Goal: Transaction & Acquisition: Purchase product/service

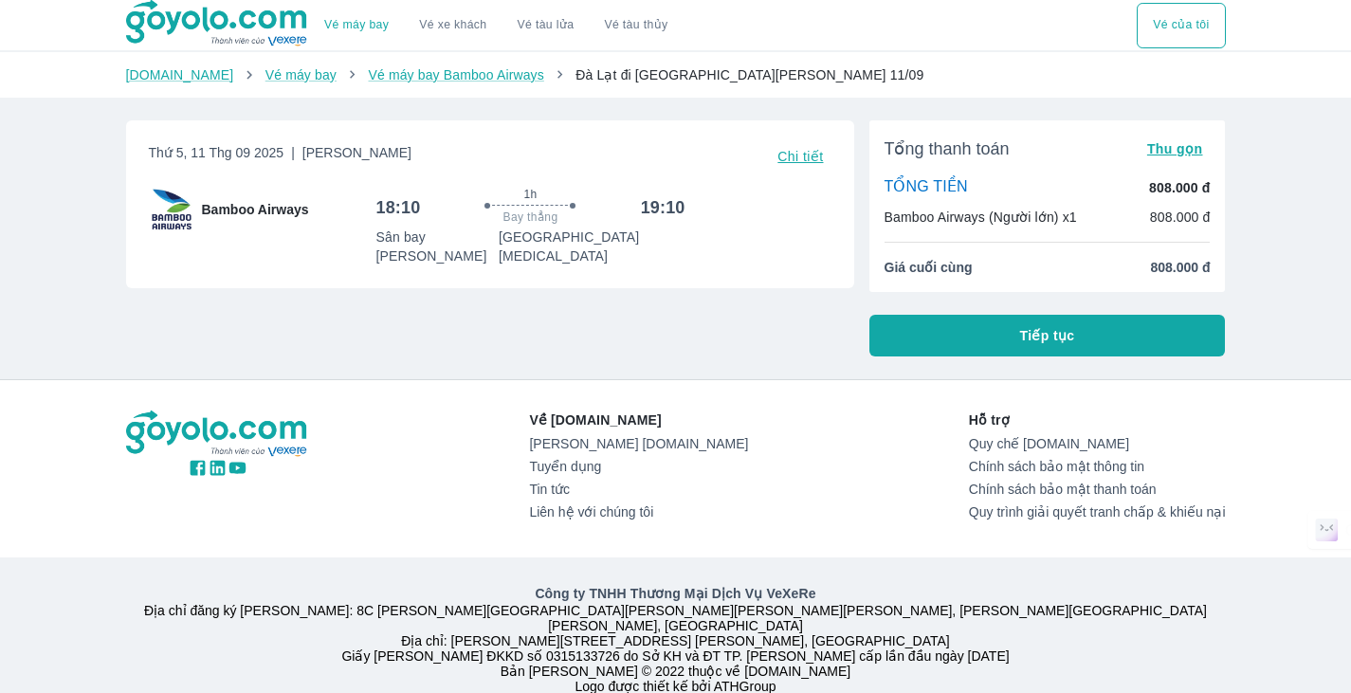
click at [1068, 345] on span "Tiếp tục" at bounding box center [1047, 335] width 55 height 19
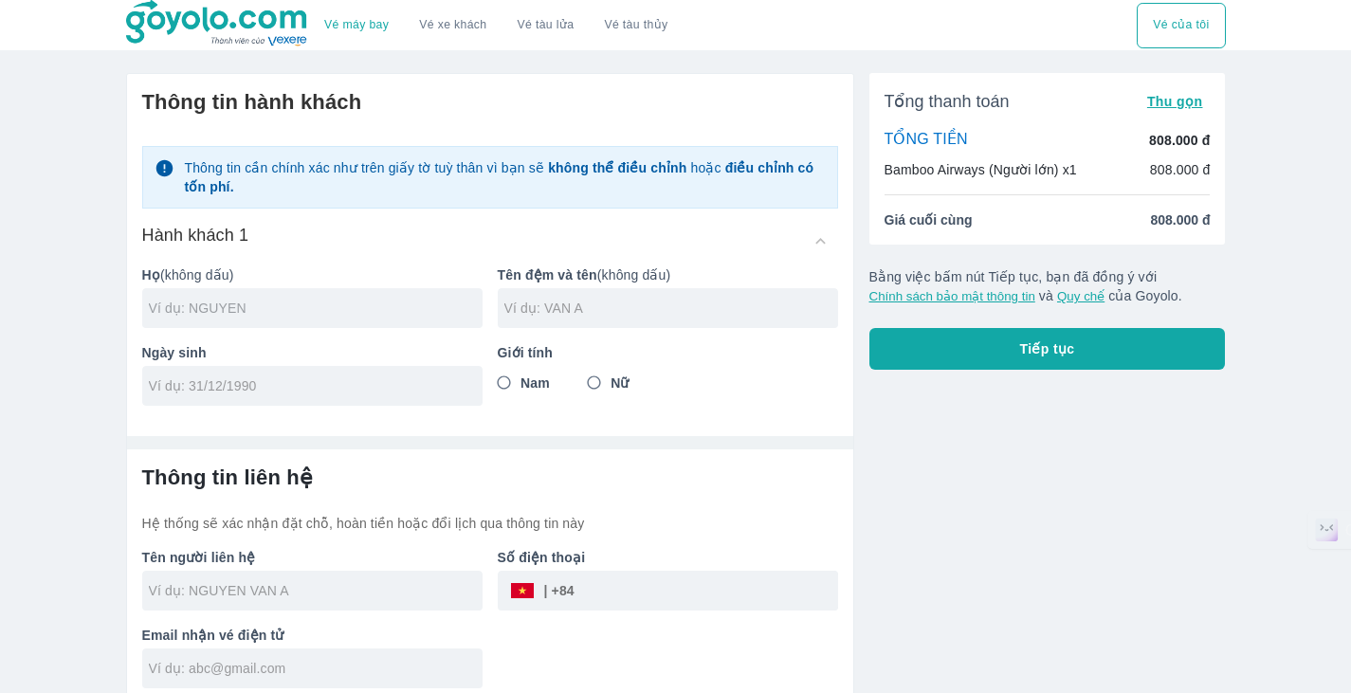
click at [208, 305] on input "text" at bounding box center [316, 308] width 334 height 19
type input "[PERSON_NAME]"
click at [589, 297] on div at bounding box center [668, 308] width 340 height 40
type input "THI [PERSON_NAME]"
click at [228, 397] on div at bounding box center [312, 386] width 340 height 40
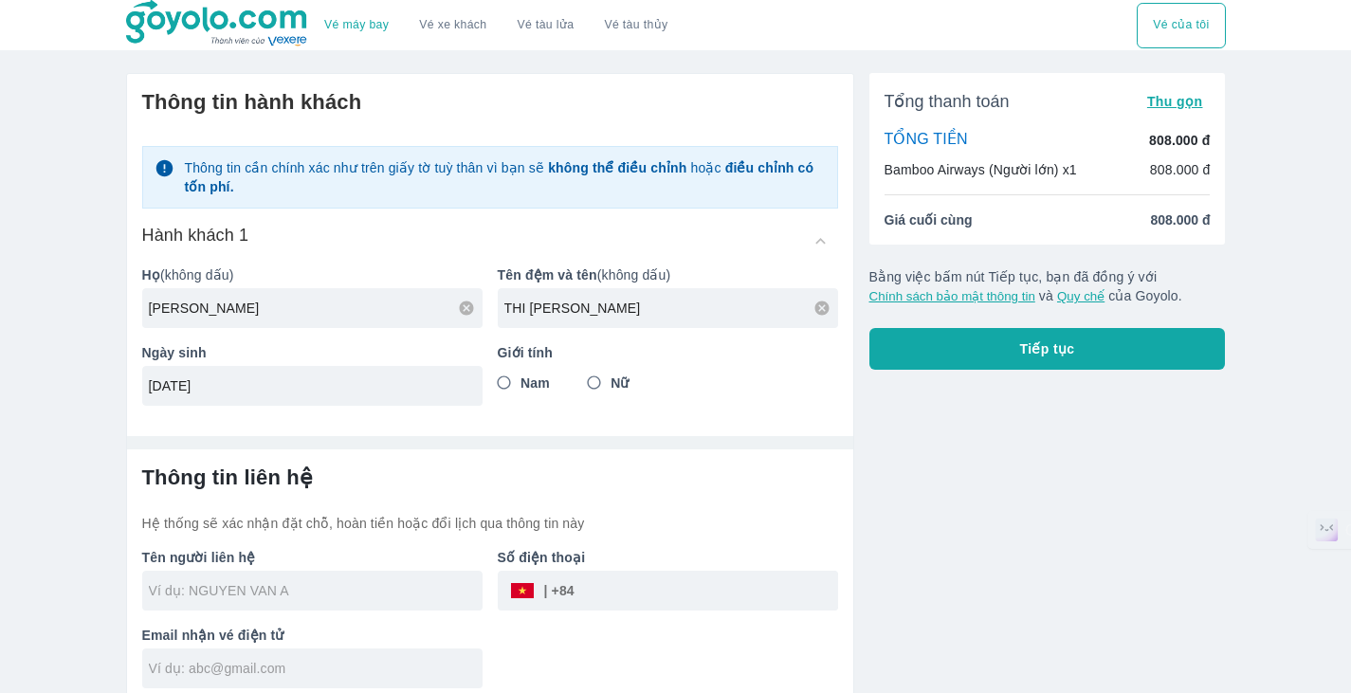
type input "[DATE]"
click at [595, 369] on input "Nữ" at bounding box center [594, 383] width 34 height 34
radio input "true"
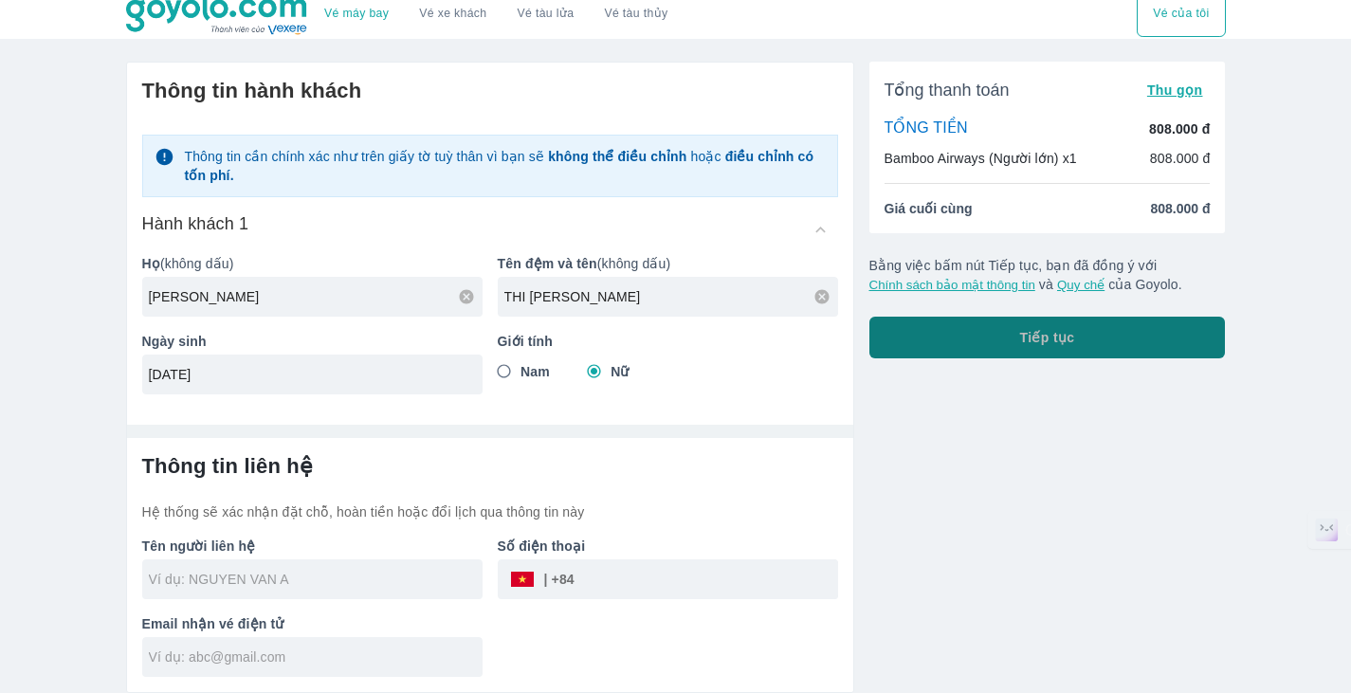
click at [988, 345] on button "Tiếp tục" at bounding box center [1047, 338] width 356 height 42
type input "[PERSON_NAME]"
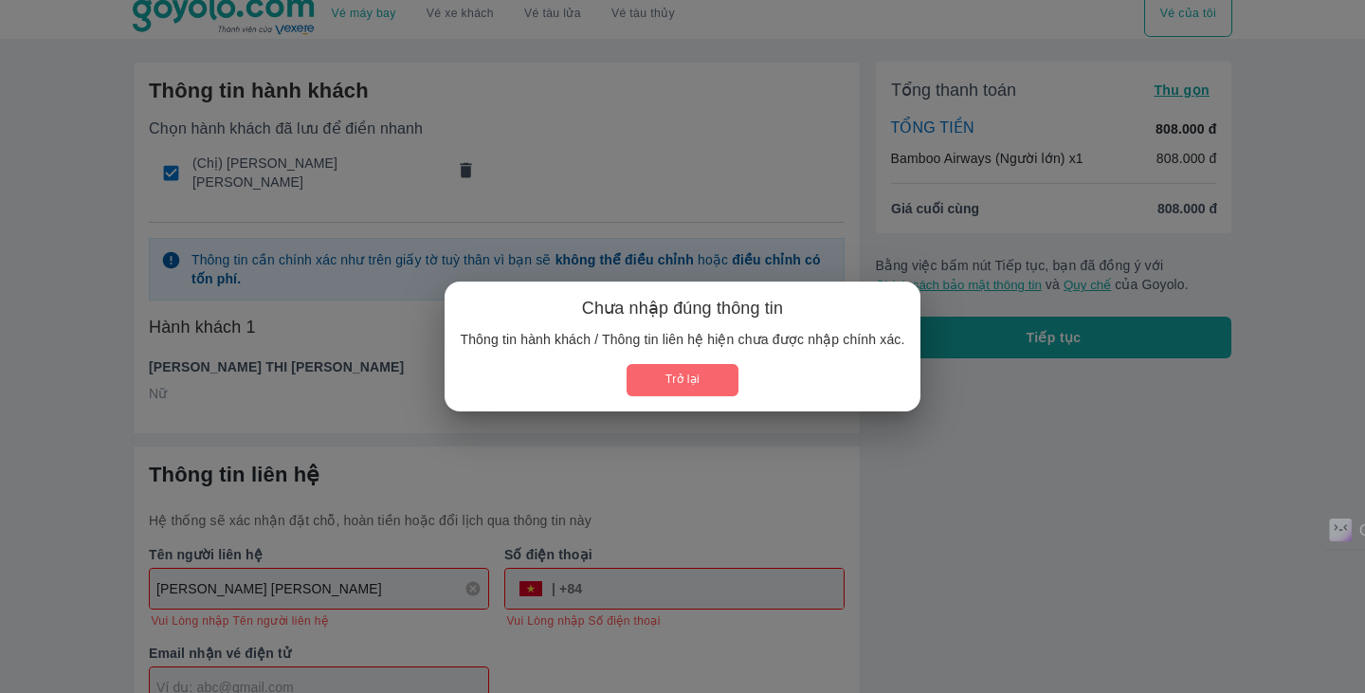
click at [700, 377] on button "Trở lại" at bounding box center [682, 379] width 111 height 31
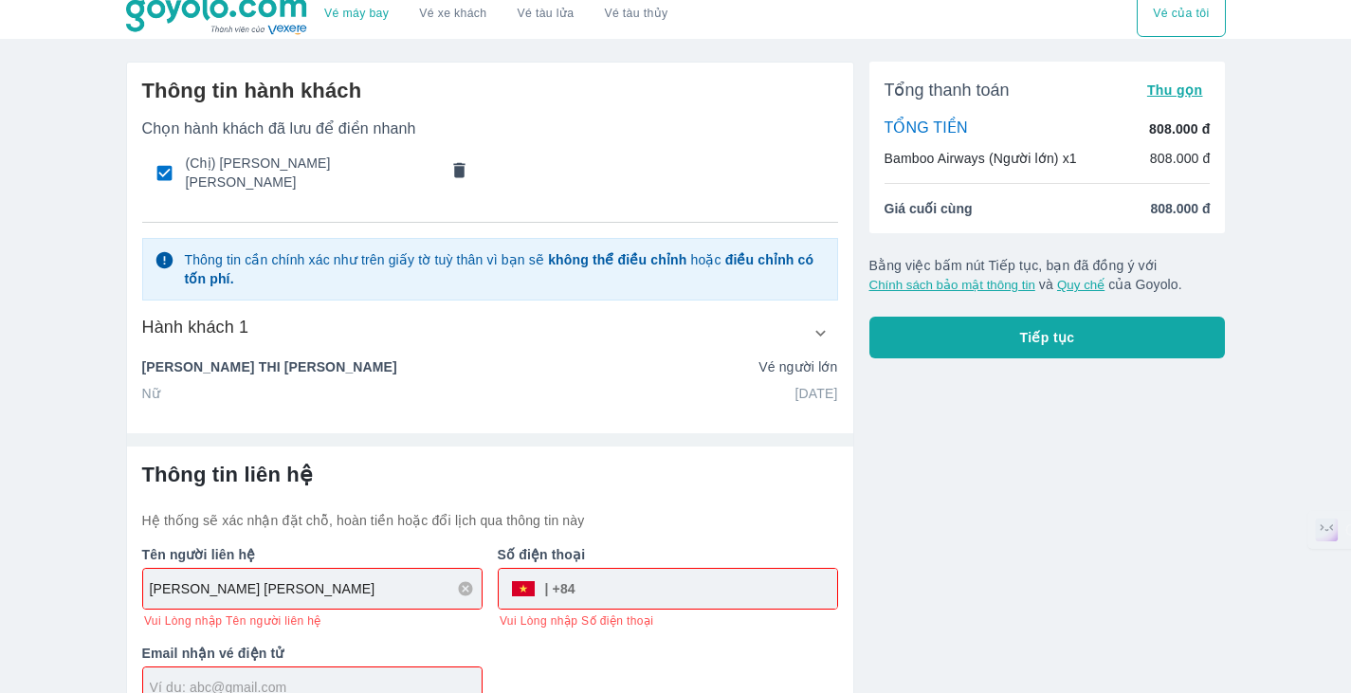
click at [654, 593] on input "tel" at bounding box center [706, 589] width 262 height 46
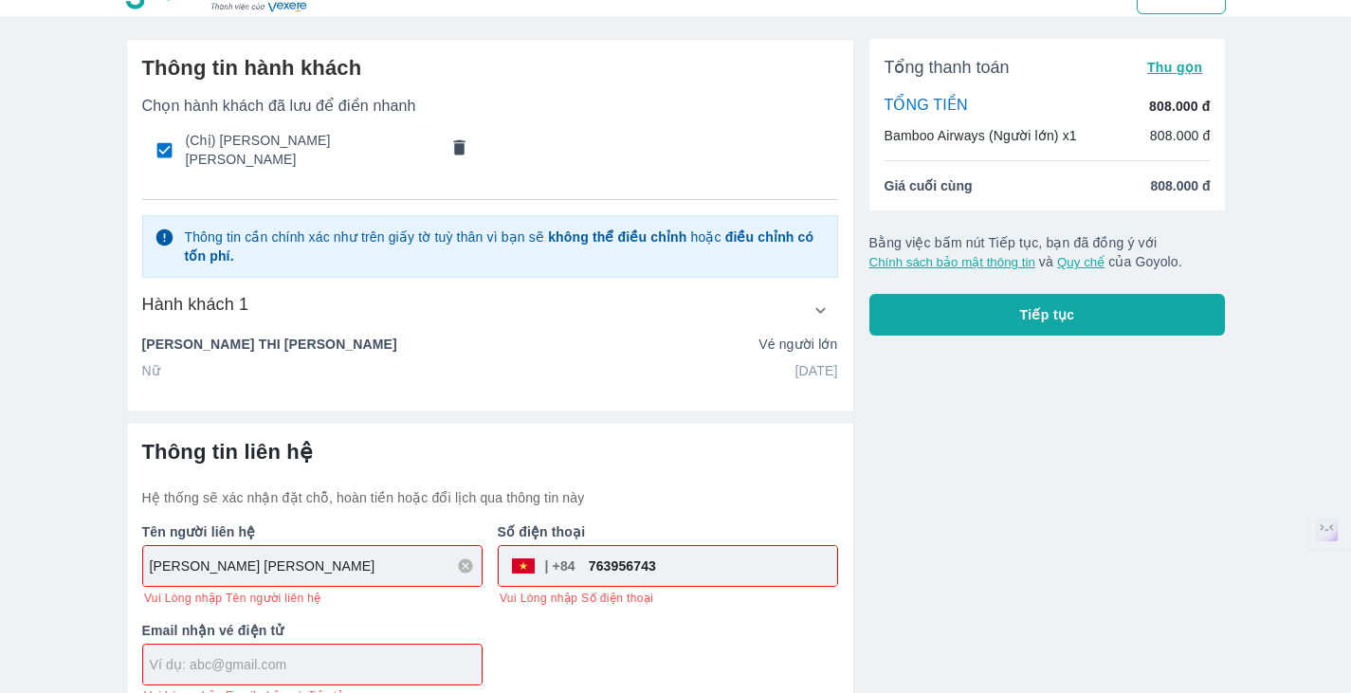
scroll to position [53, 0]
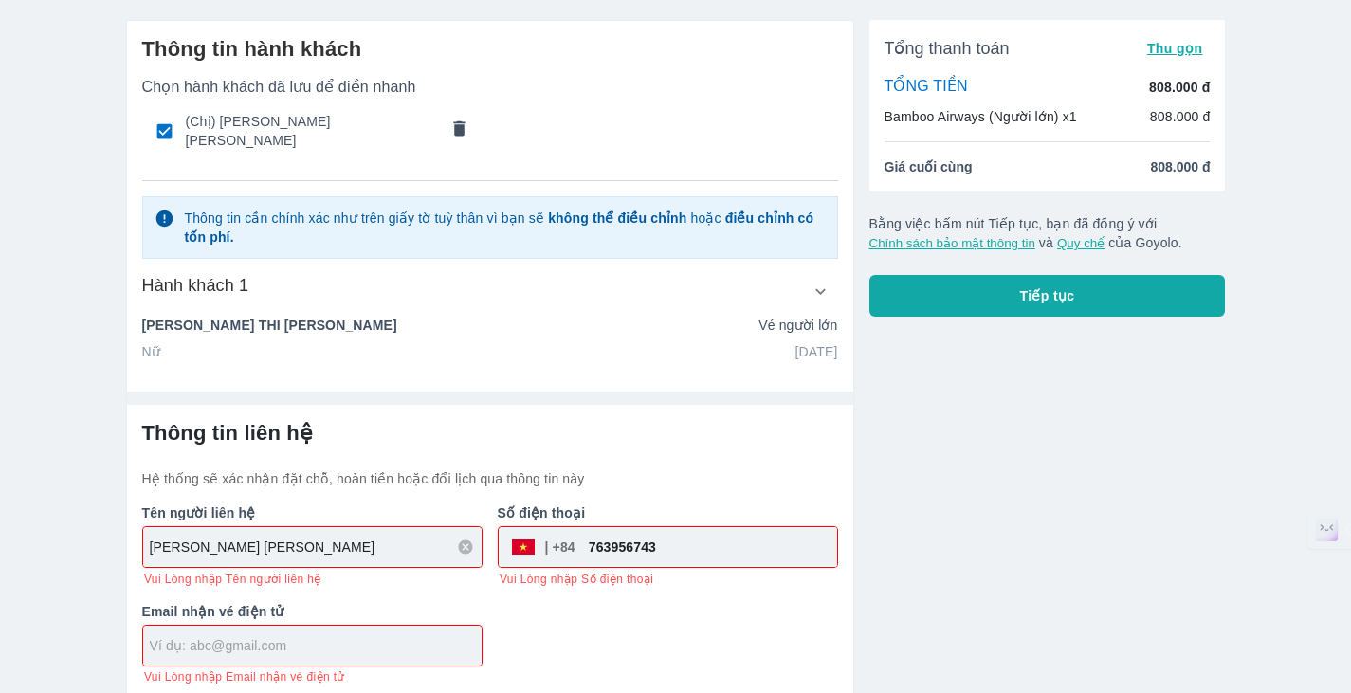
type input "763956743"
click at [373, 636] on input "text" at bounding box center [316, 645] width 332 height 19
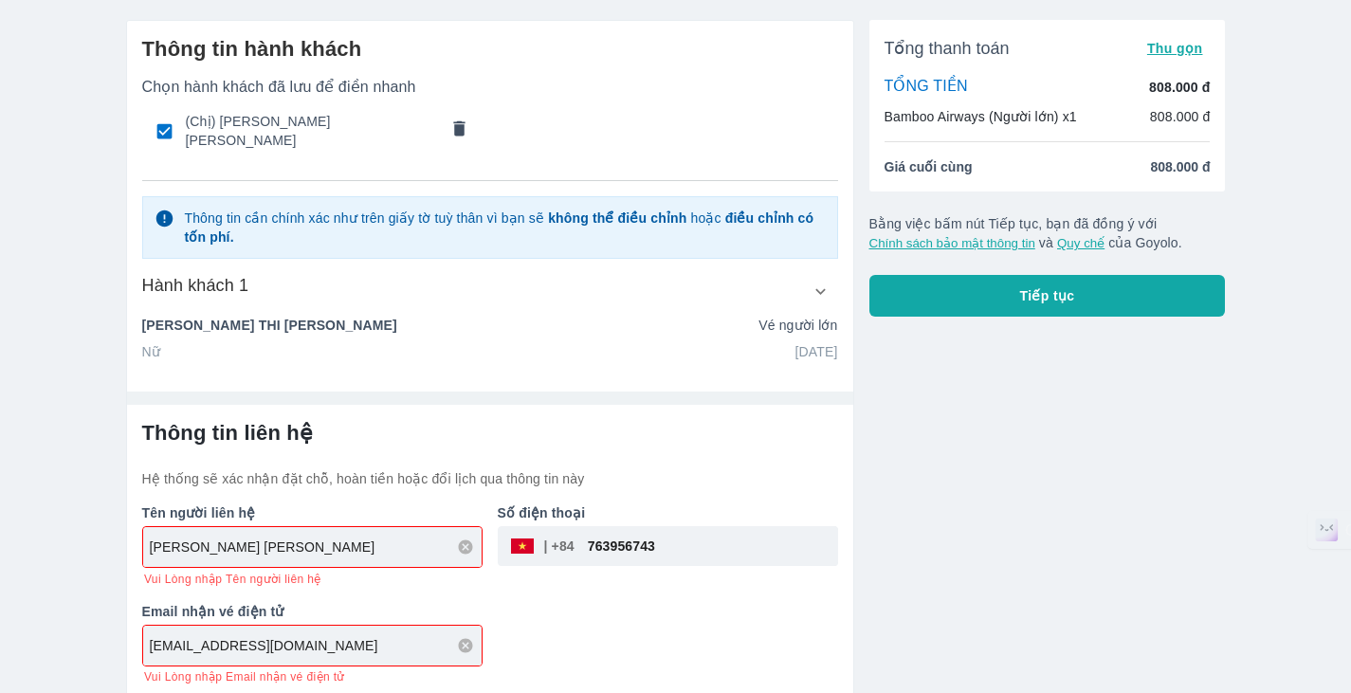
type input "[EMAIL_ADDRESS][DOMAIN_NAME]"
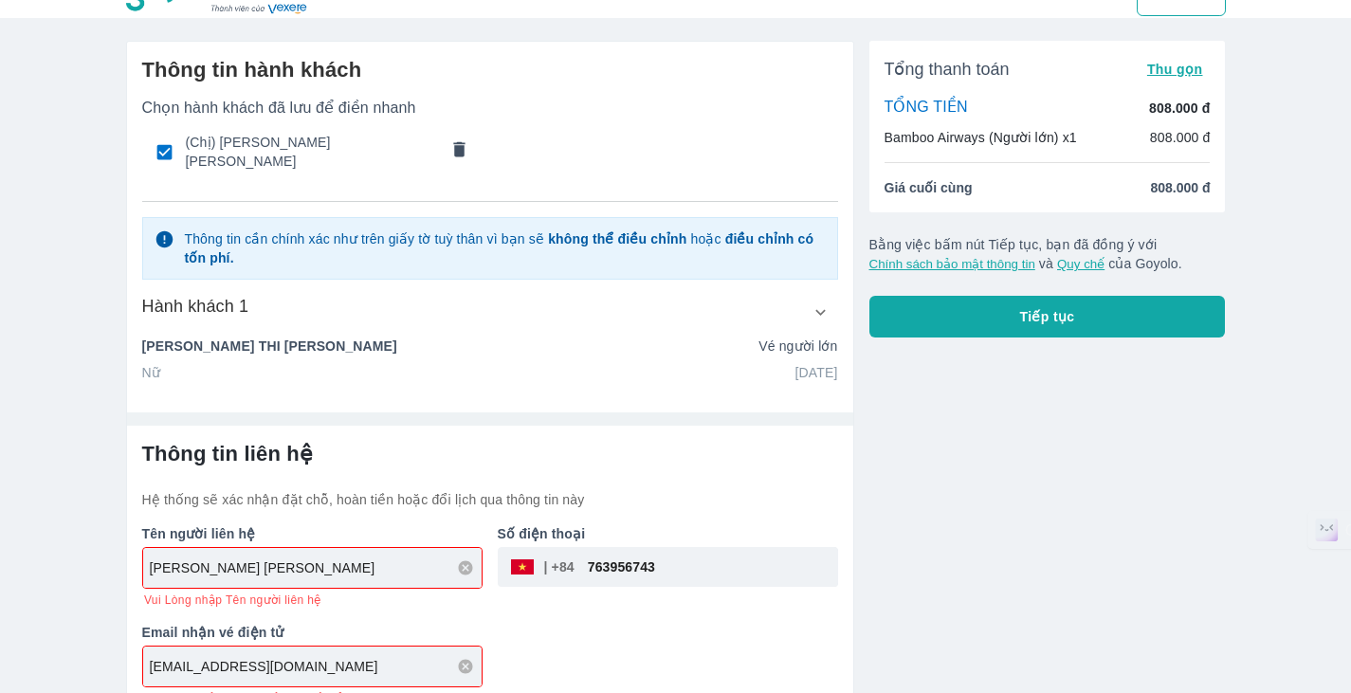
click at [591, 602] on div "Tên người liên hệ NGUYEN THI TUYET HANH Vui Lòng nhập Tên người liên hệ Số điện…" at bounding box center [482, 607] width 711 height 196
click at [338, 567] on input "[PERSON_NAME]" at bounding box center [316, 567] width 332 height 19
drag, startPoint x: 351, startPoint y: 556, endPoint x: 88, endPoint y: 547, distance: 262.8
click at [88, 547] on div "Vé máy bay Vé xe khách Vé tàu lửa Vé tàu thủy Vé của tôi Thông tin hành khách C…" at bounding box center [675, 335] width 1351 height 734
type input "[PERSON_NAME]"
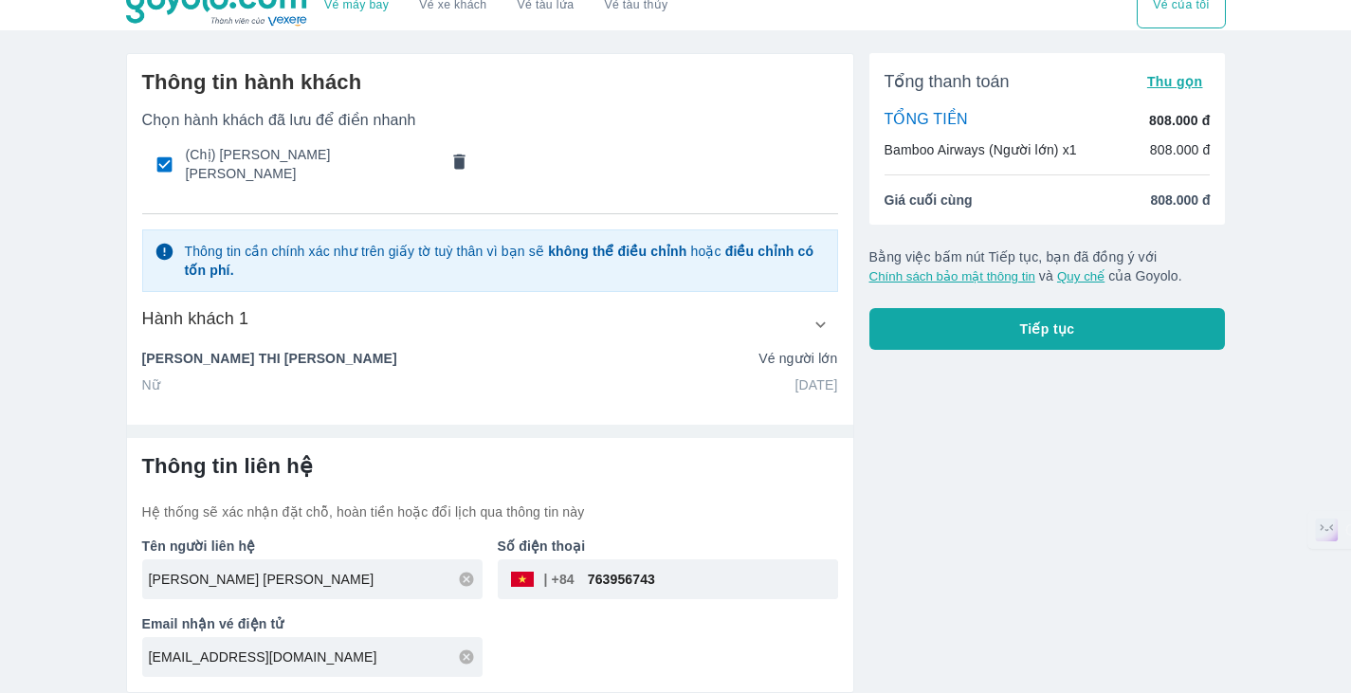
click at [611, 669] on div "Tên người liên hệ NGUYEN THI TUYET HANH Số điện thoại ​ 763956743 Email nhận vé…" at bounding box center [482, 598] width 711 height 155
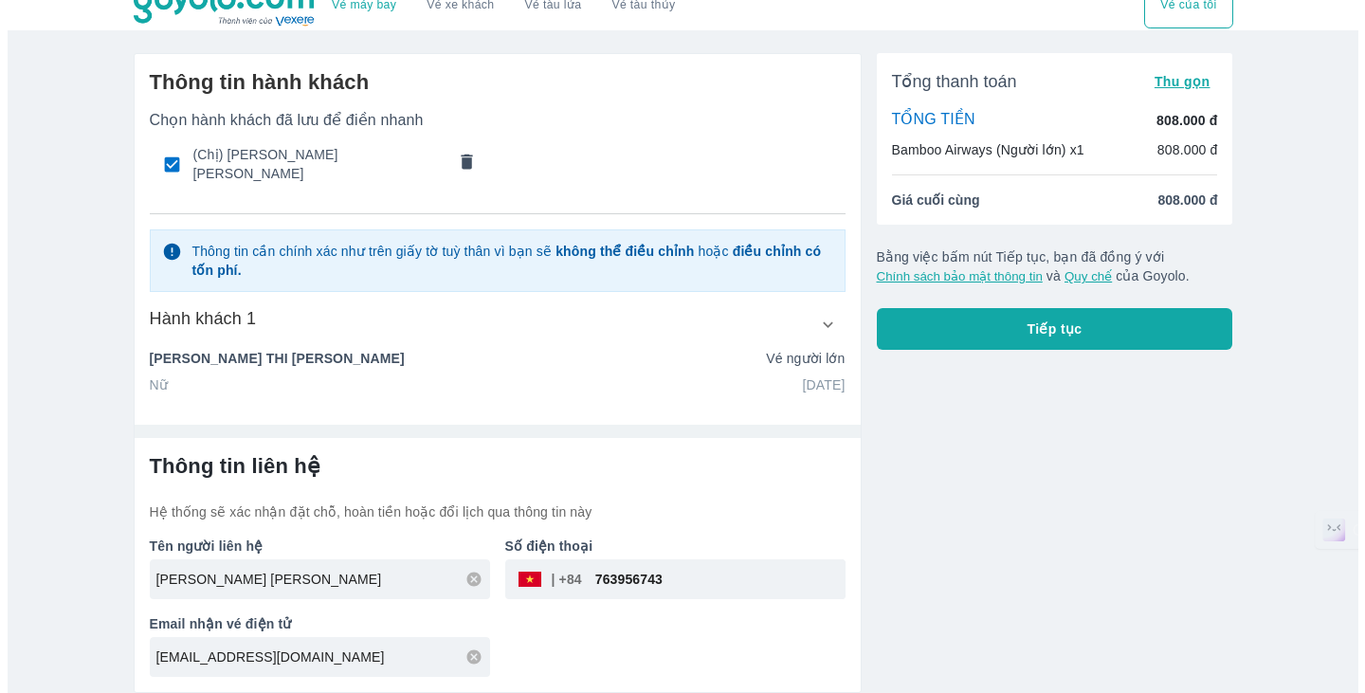
scroll to position [11, 0]
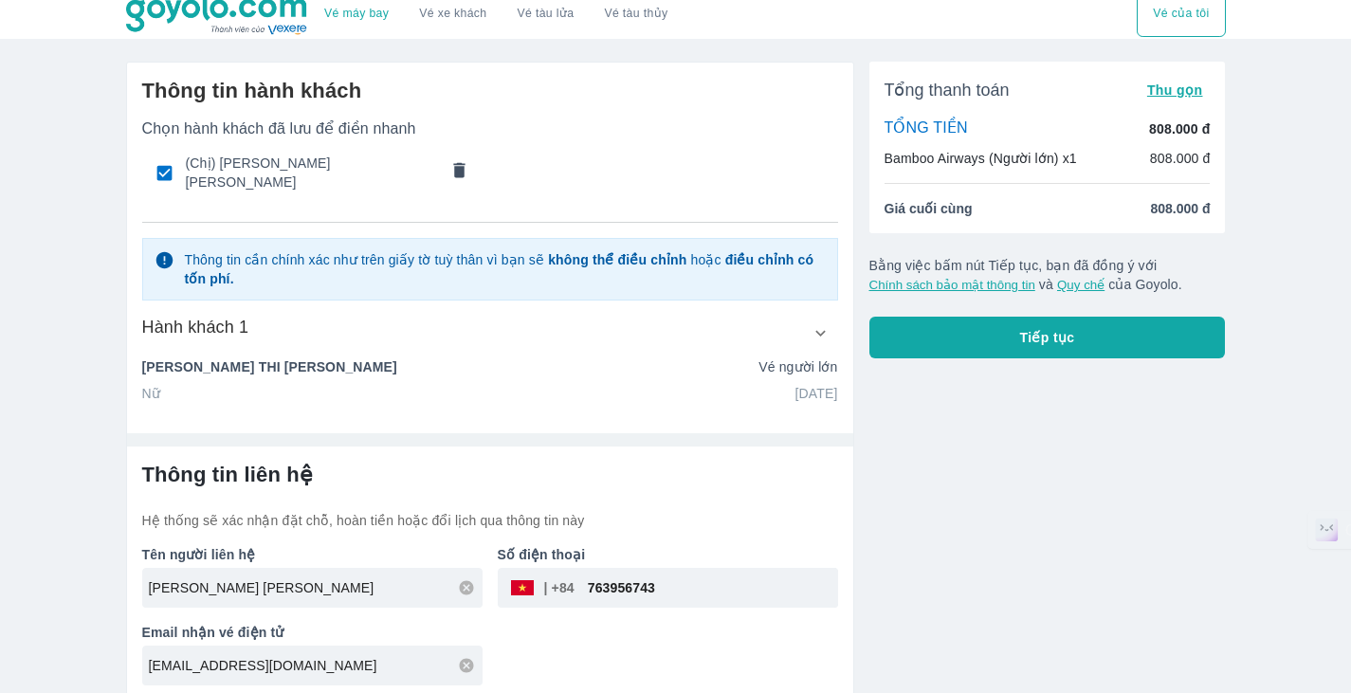
click at [1140, 342] on button "Tiếp tục" at bounding box center [1047, 338] width 356 height 42
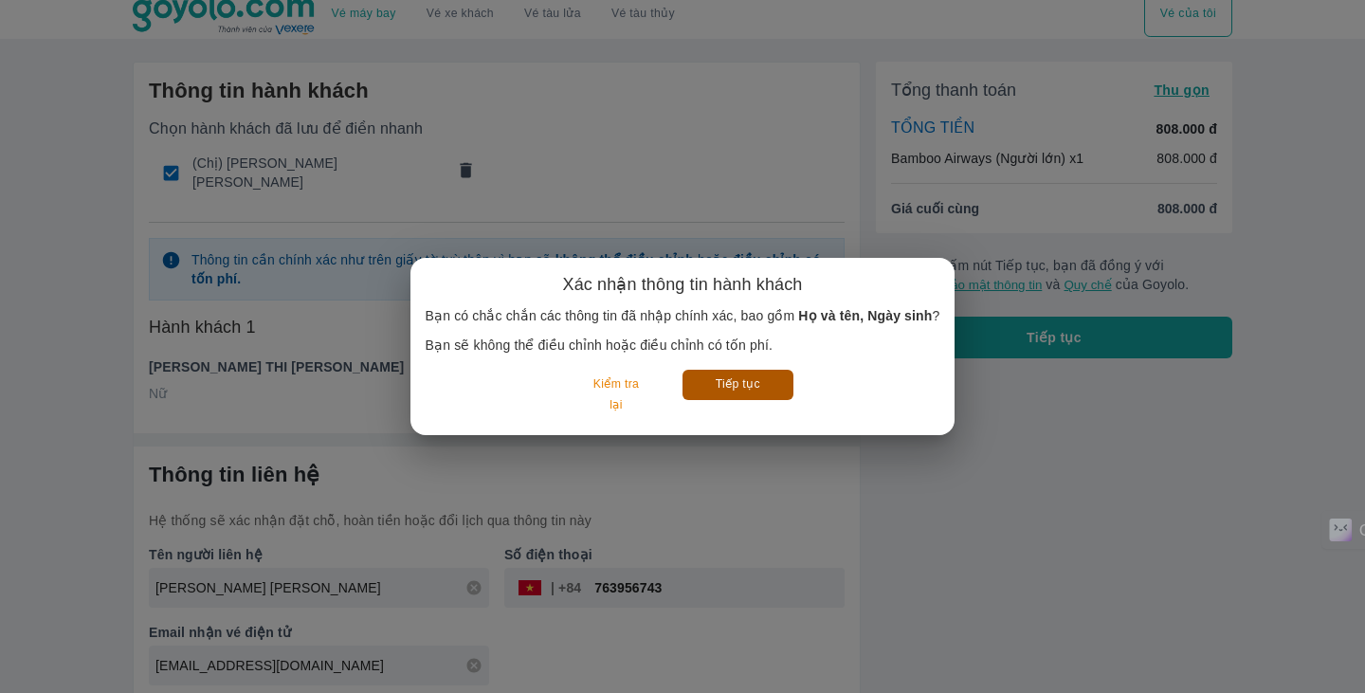
click at [754, 392] on button "Tiếp tục" at bounding box center [738, 384] width 111 height 29
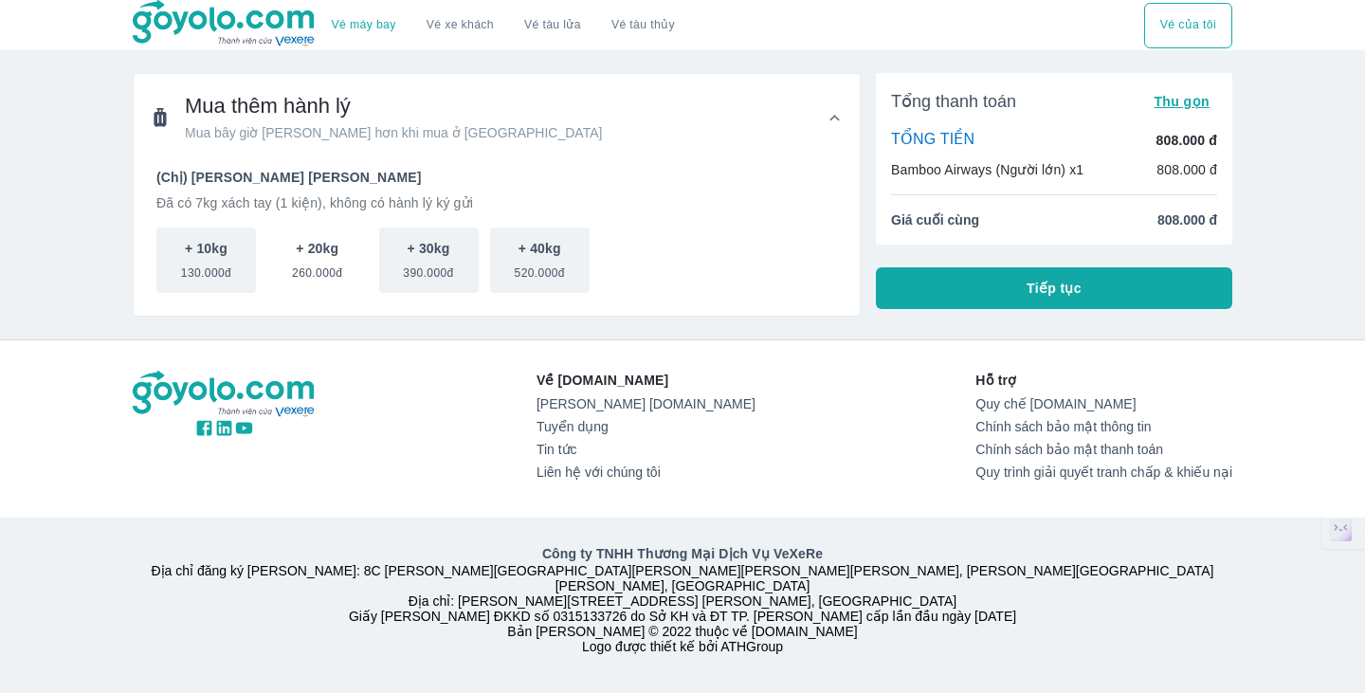
click at [350, 270] on button "+ 20kg 260.000đ" at bounding box center [317, 260] width 100 height 65
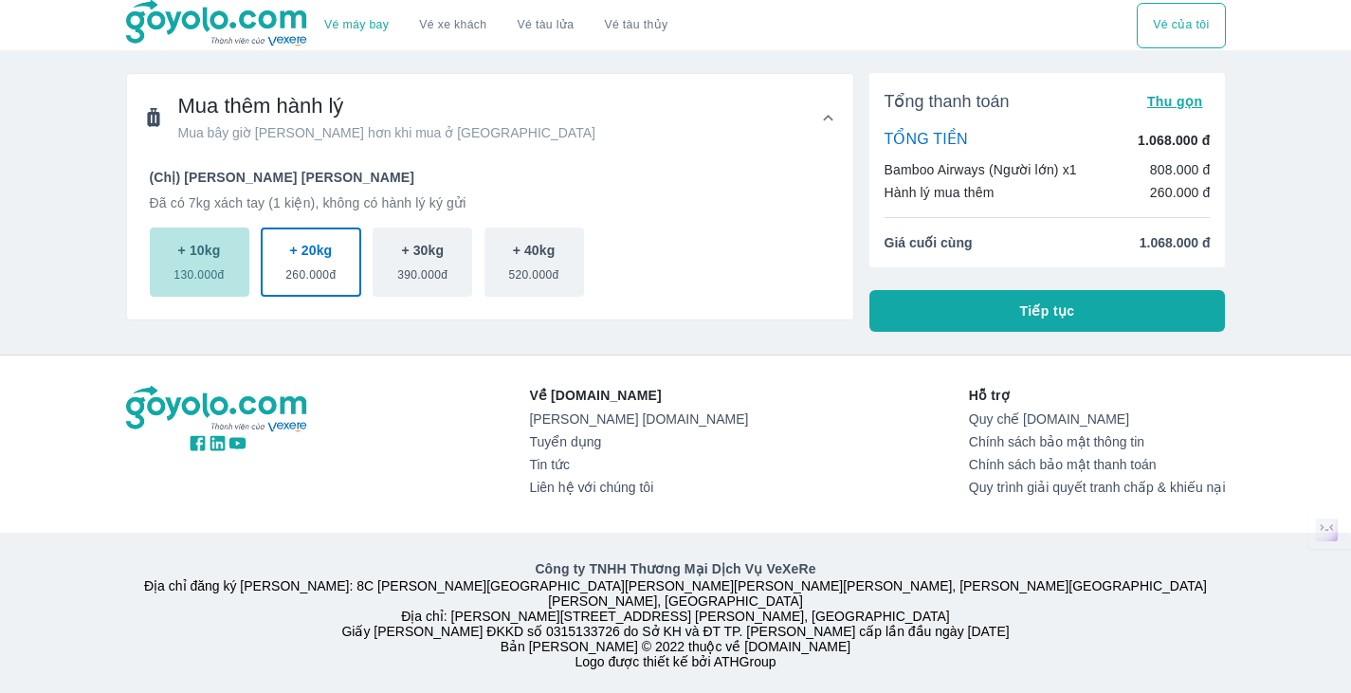
click at [222, 274] on span "130.000đ" at bounding box center [198, 271] width 50 height 23
click at [324, 271] on span "260.000đ" at bounding box center [311, 271] width 50 height 23
click at [174, 277] on span "130.000đ" at bounding box center [198, 271] width 50 height 23
click at [278, 244] on button "+ 20kg 260.000đ" at bounding box center [312, 262] width 100 height 69
click at [211, 256] on p "+ 10kg" at bounding box center [199, 250] width 43 height 19
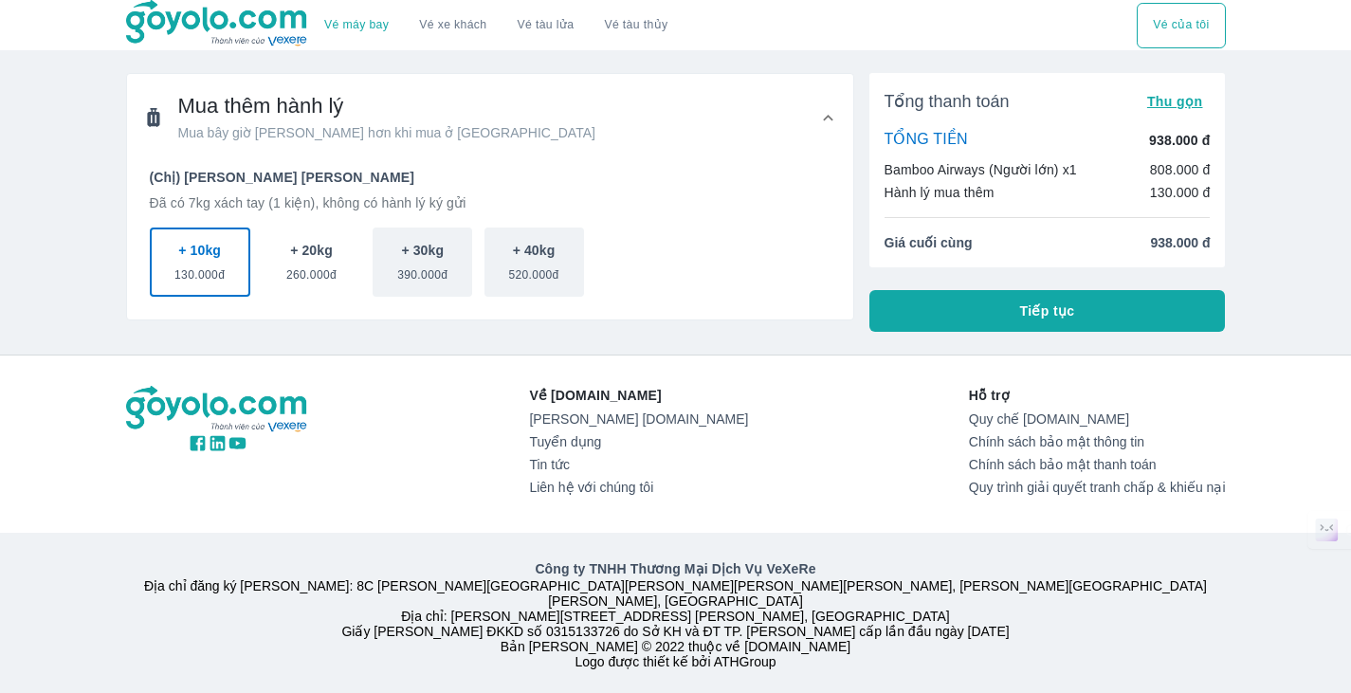
click at [309, 251] on p "+ 20kg" at bounding box center [311, 250] width 43 height 19
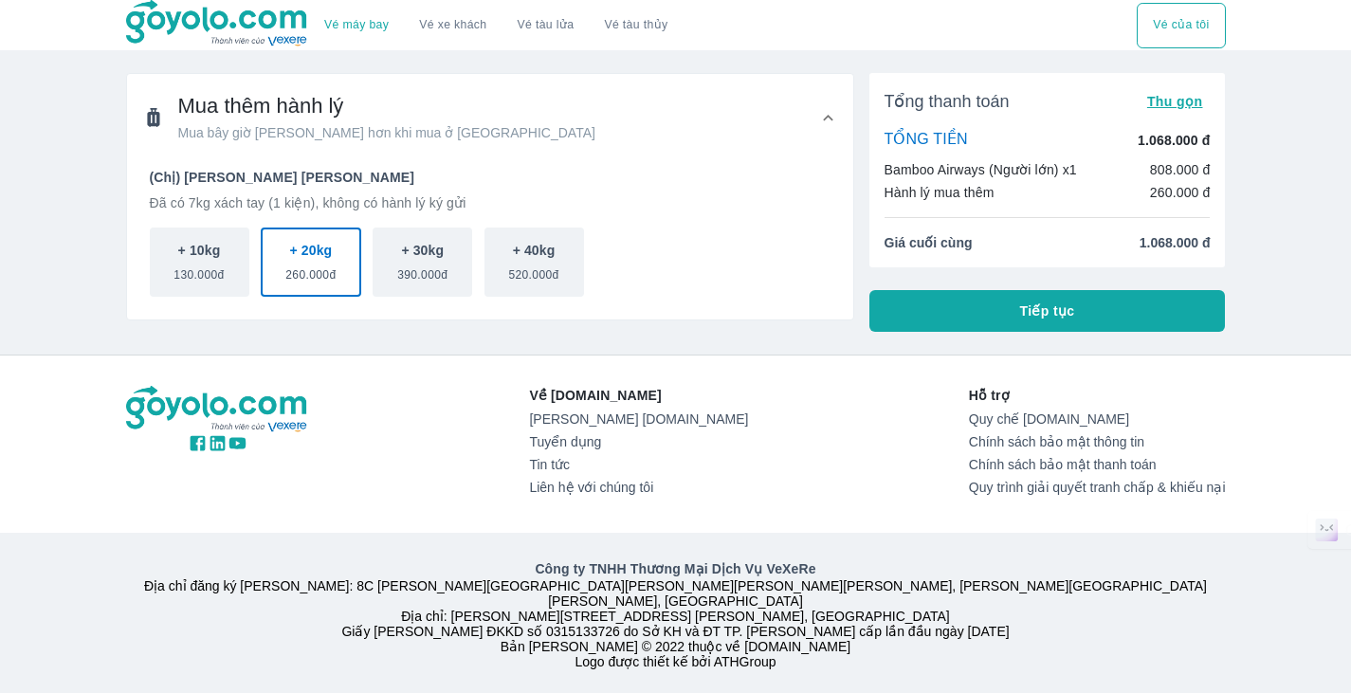
click at [260, 270] on div "+ 10kg 130.000đ + 20kg 260.000đ + 30kg 390.000đ + 40kg 520.000đ" at bounding box center [490, 262] width 681 height 69
drag, startPoint x: 240, startPoint y: 274, endPoint x: 456, endPoint y: 319, distance: 220.7
click at [240, 274] on button "+ 10kg 130.000đ" at bounding box center [200, 262] width 100 height 69
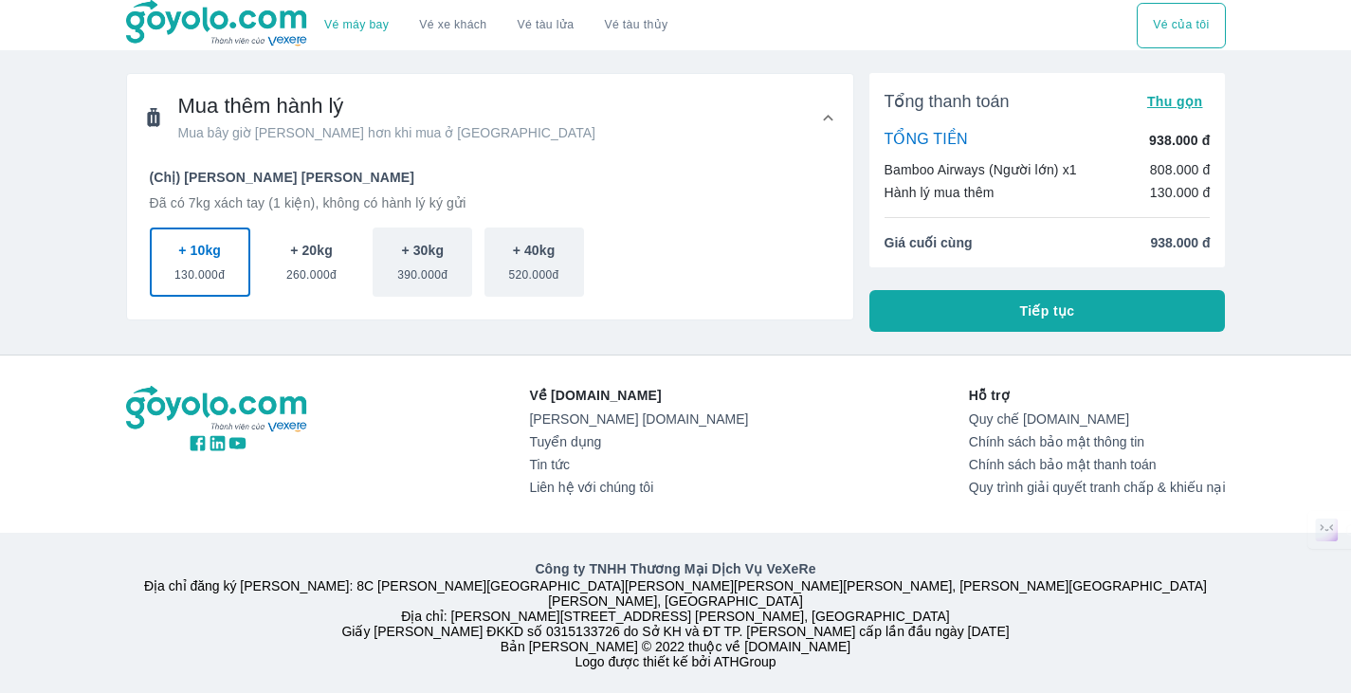
click at [319, 264] on span "260.000đ" at bounding box center [311, 271] width 50 height 23
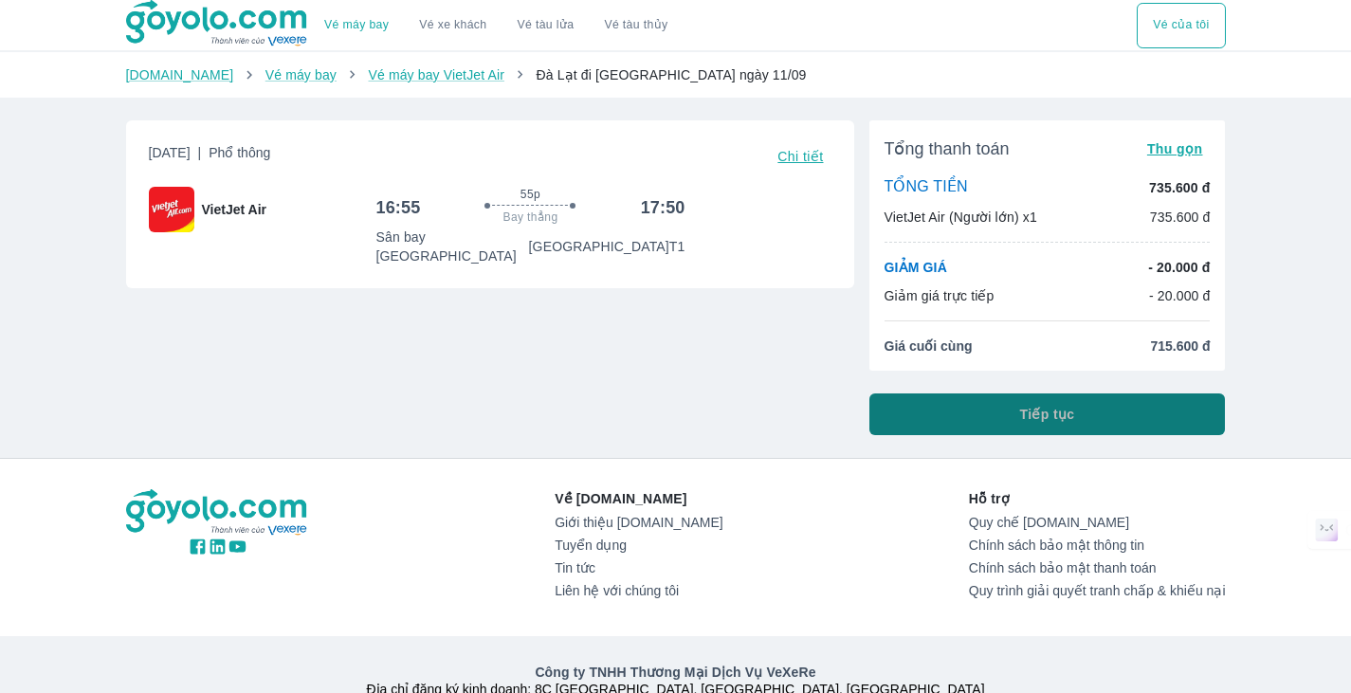
click at [1093, 415] on button "Tiếp tục" at bounding box center [1047, 414] width 356 height 42
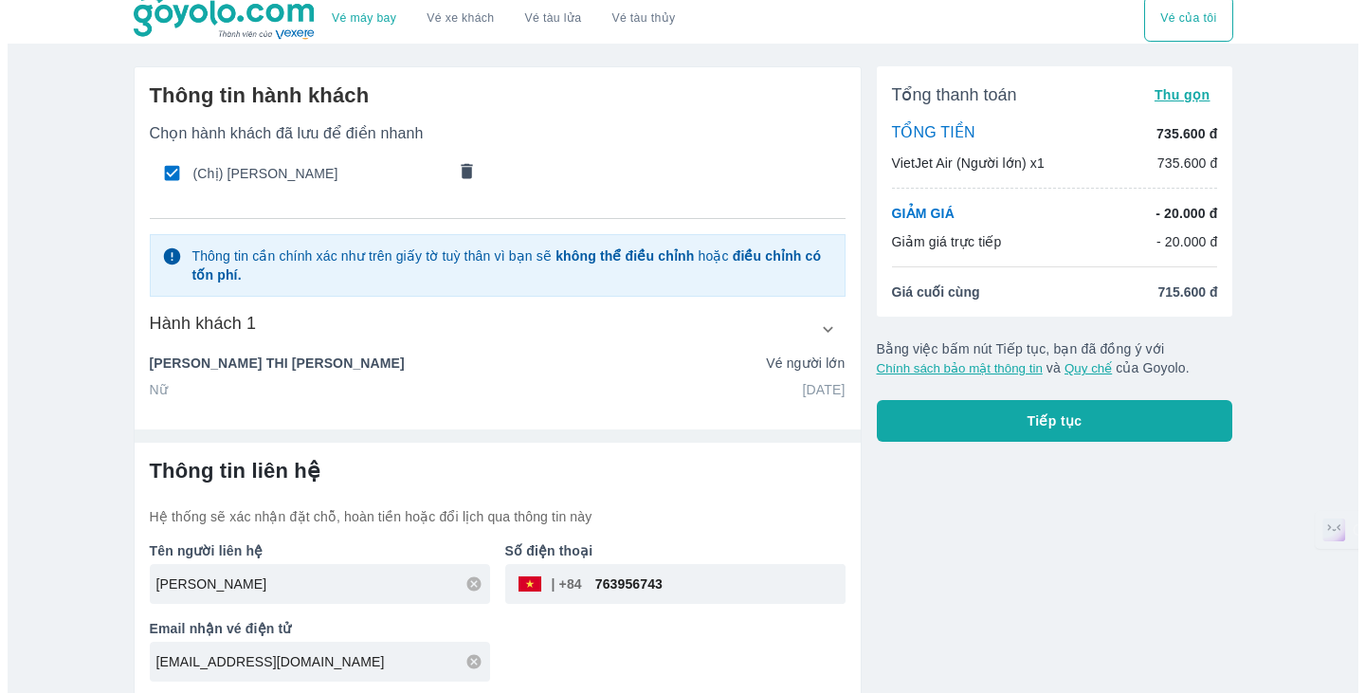
scroll to position [11, 0]
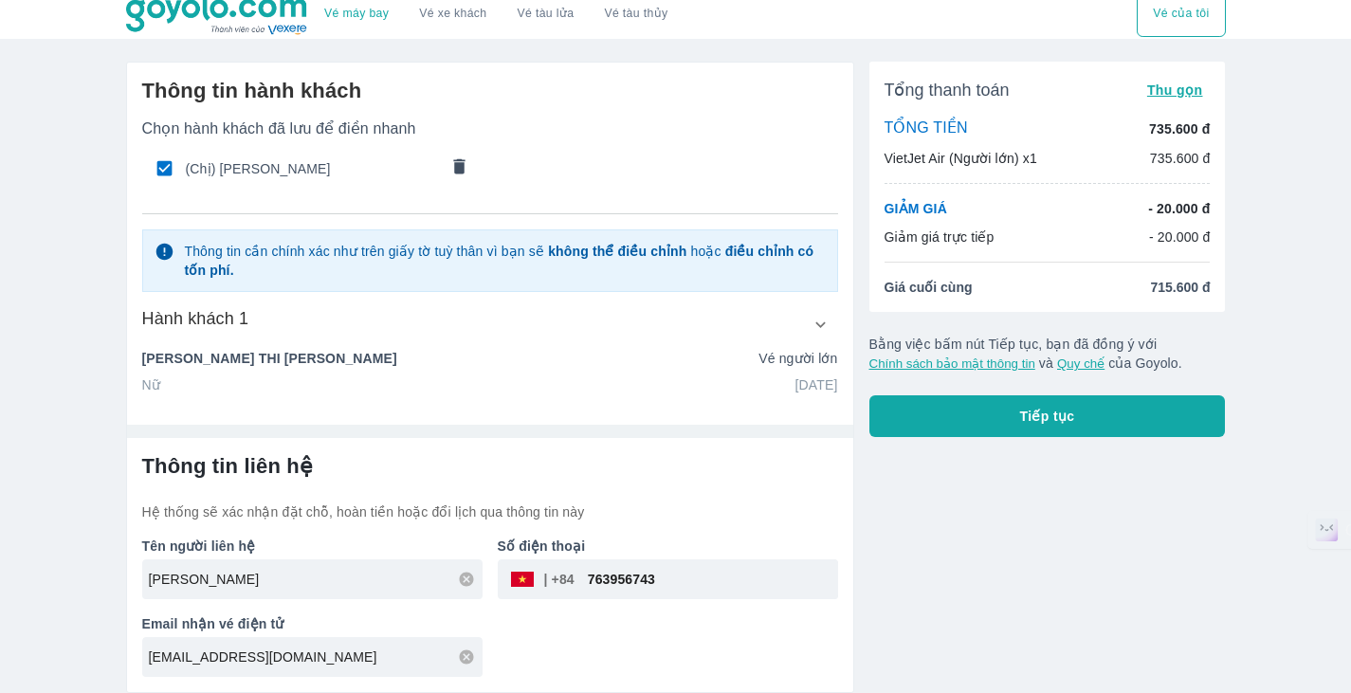
click at [1061, 410] on span "Tiếp tục" at bounding box center [1047, 416] width 55 height 19
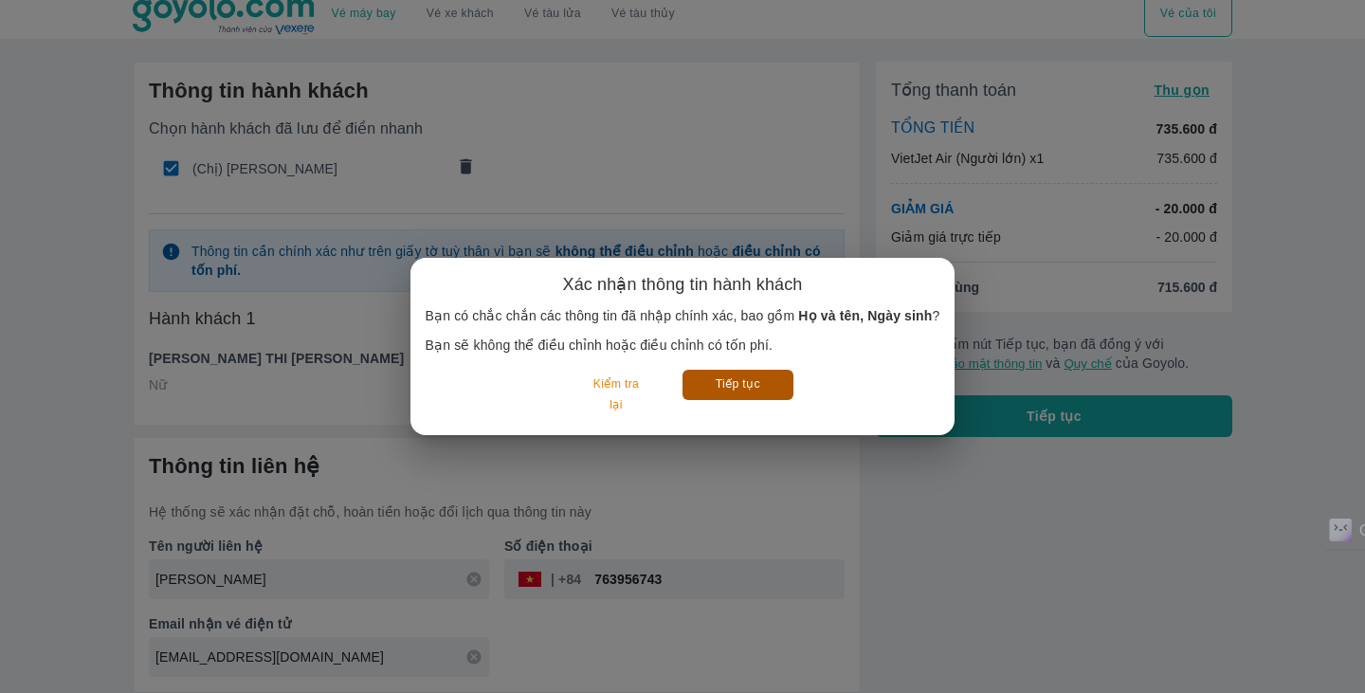
click at [728, 391] on button "Tiếp tục" at bounding box center [738, 384] width 111 height 29
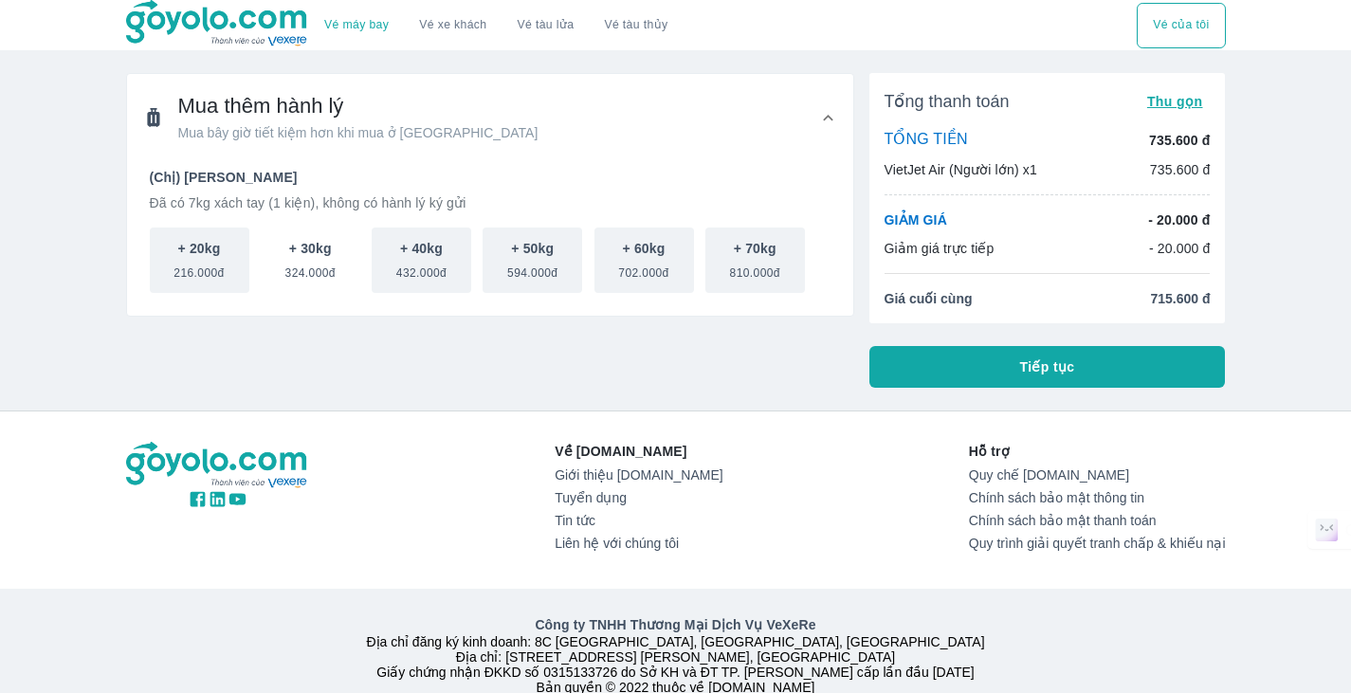
click at [270, 287] on button "+ 30kg 324.000đ" at bounding box center [311, 260] width 100 height 65
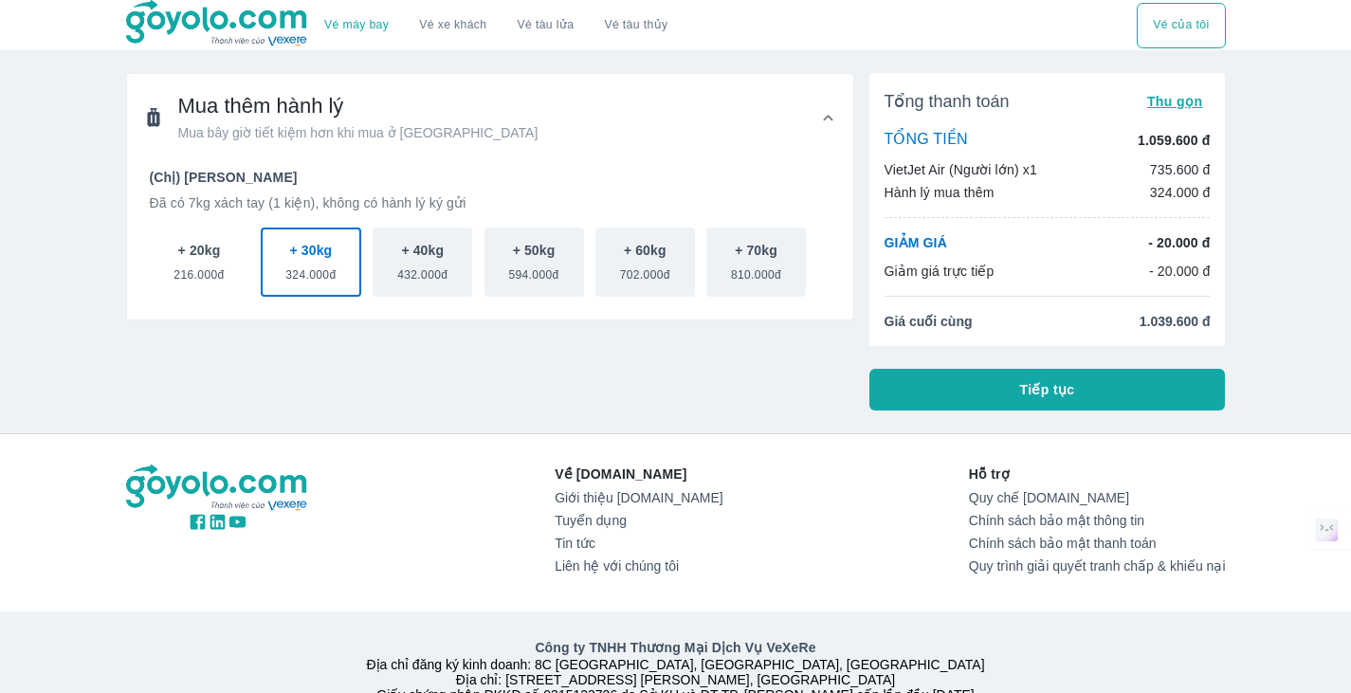
click at [184, 277] on span "216.000đ" at bounding box center [198, 271] width 50 height 23
